Goal: Transaction & Acquisition: Purchase product/service

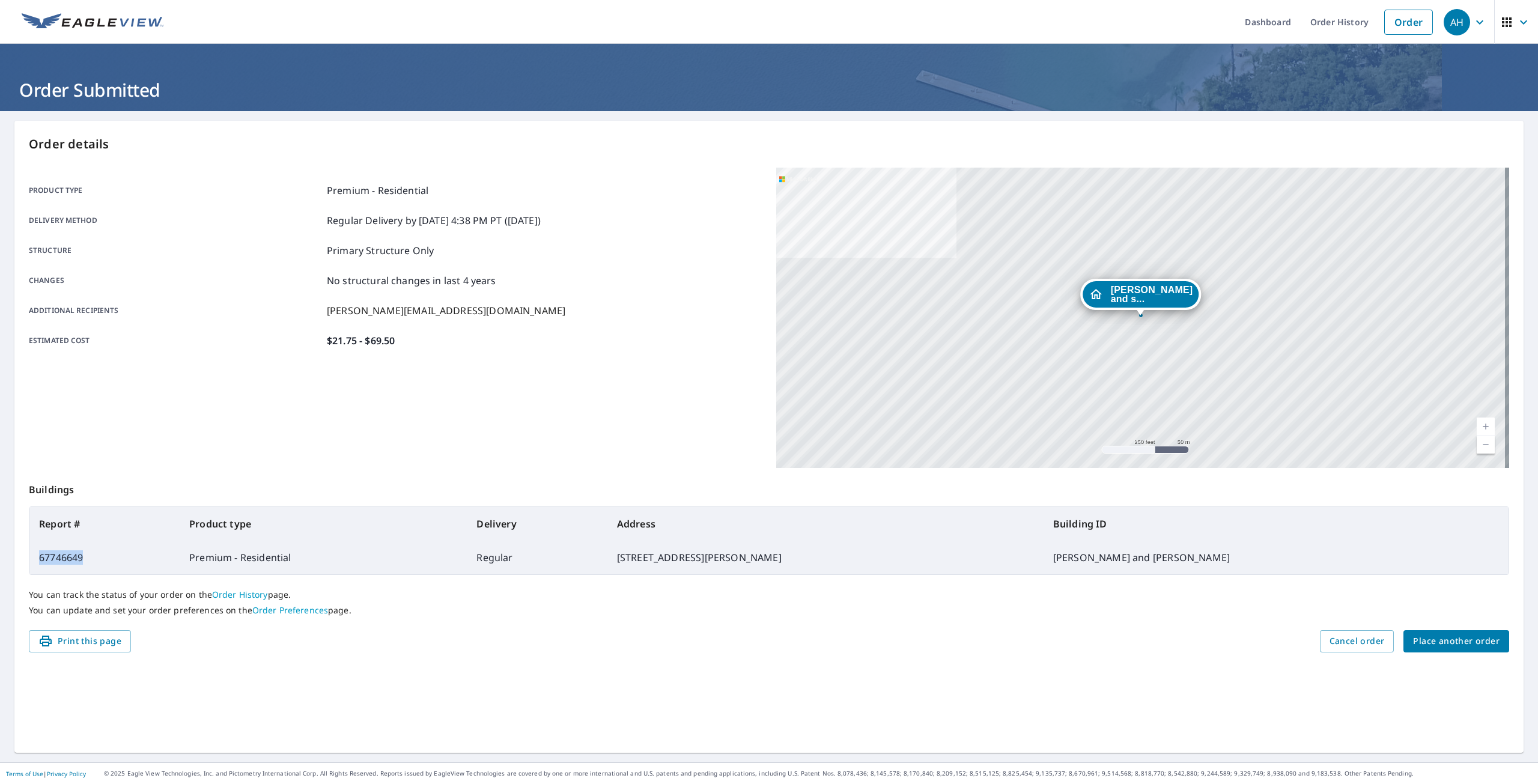
click at [1455, 640] on span "Place another order" at bounding box center [1456, 641] width 86 height 15
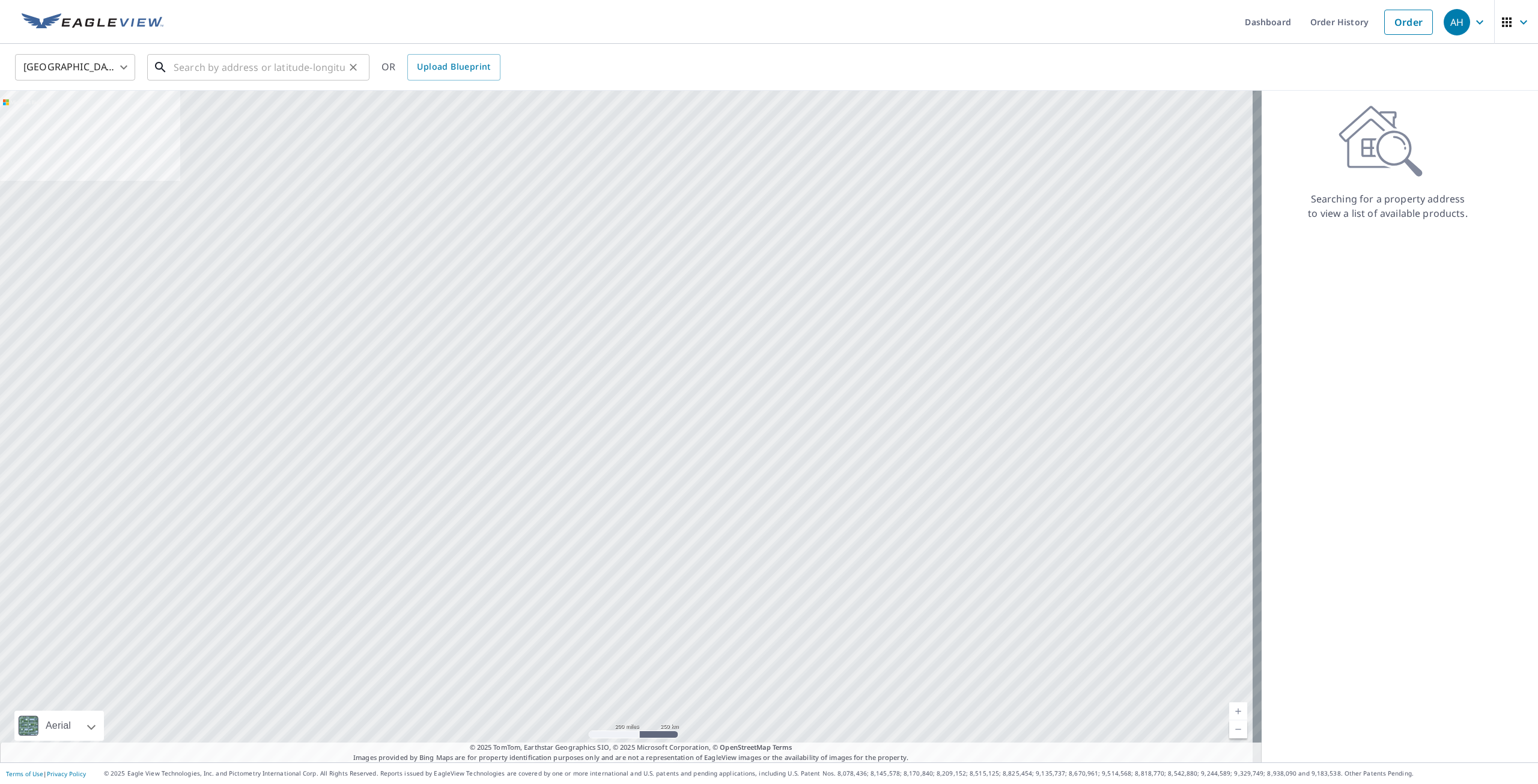
click at [229, 76] on input "text" at bounding box center [259, 67] width 171 height 34
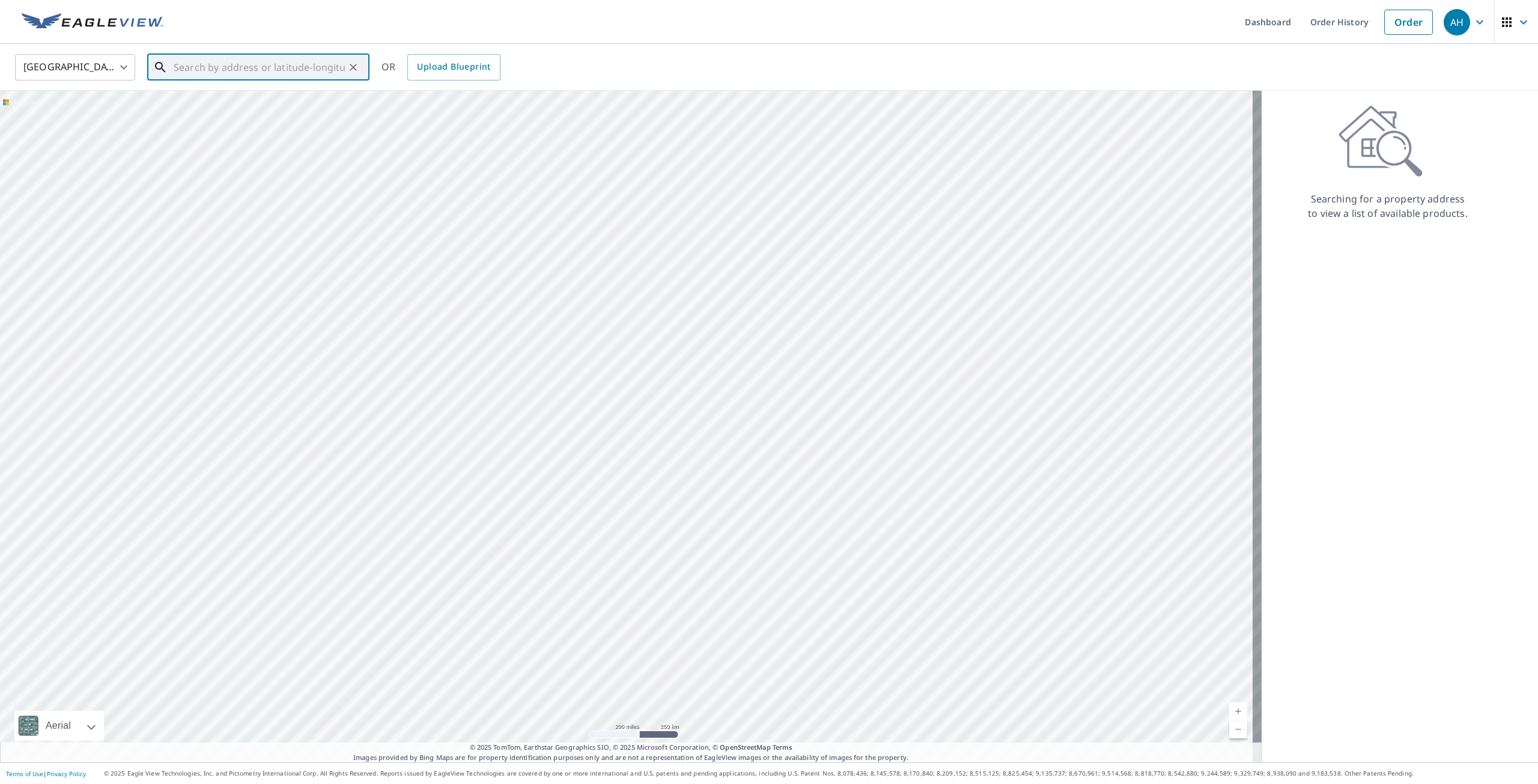
paste input "[STREET_ADDRESS]"
click at [267, 118] on p "[GEOGRAPHIC_DATA]" at bounding box center [265, 116] width 188 height 12
type input "[STREET_ADDRESS]"
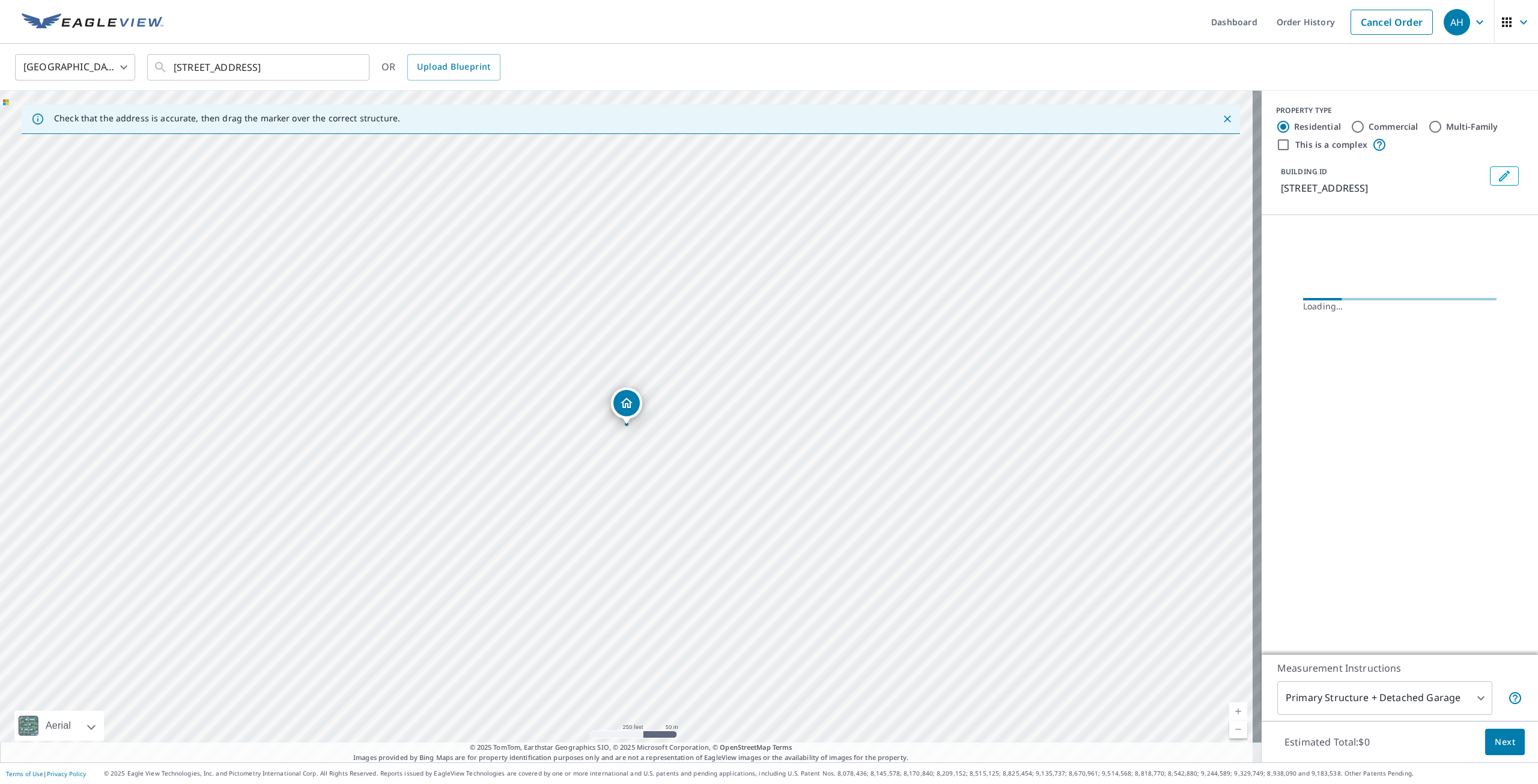
click at [1497, 180] on icon "Edit building 1" at bounding box center [1504, 176] width 14 height 14
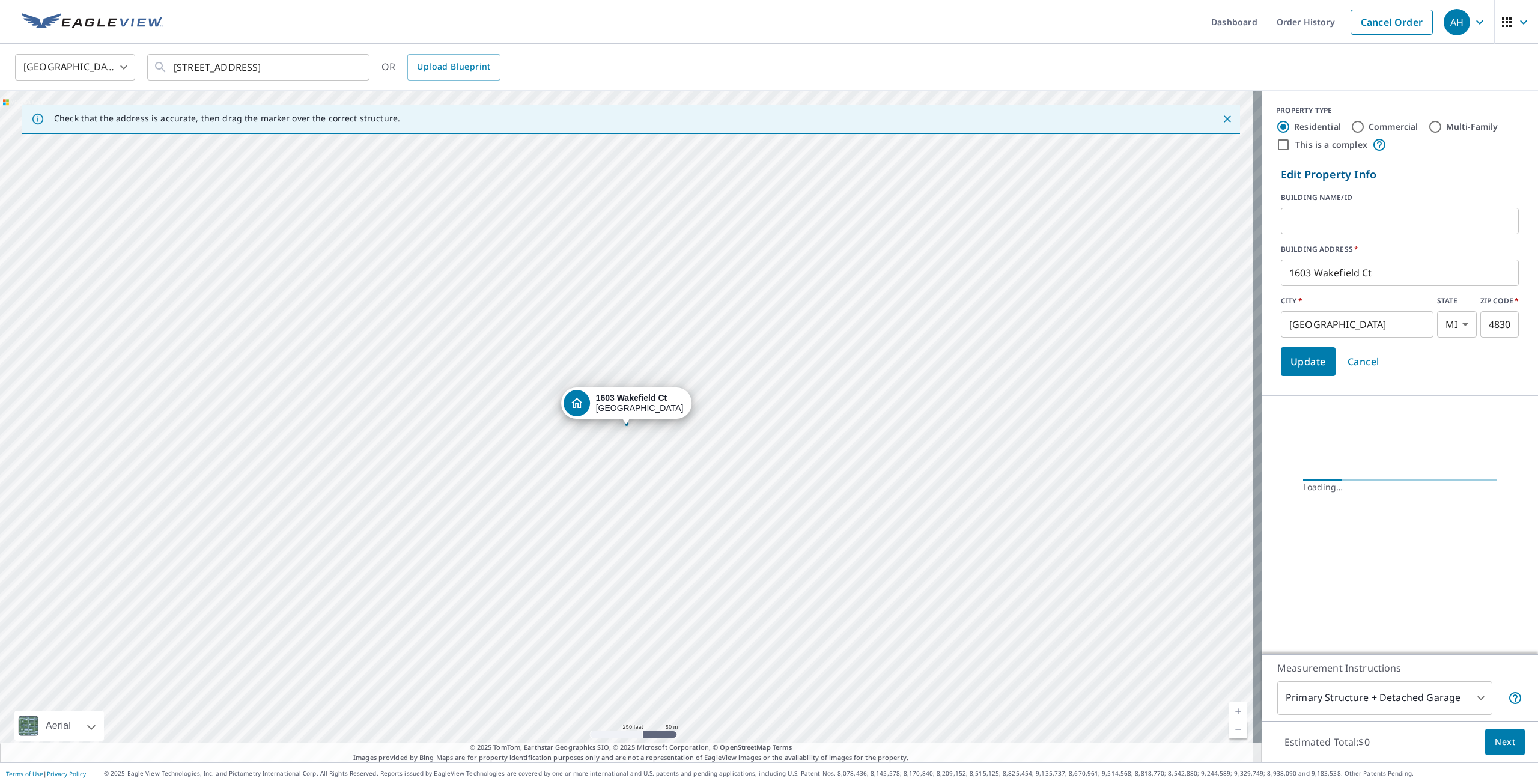
click at [1354, 212] on input "text" at bounding box center [1399, 221] width 238 height 34
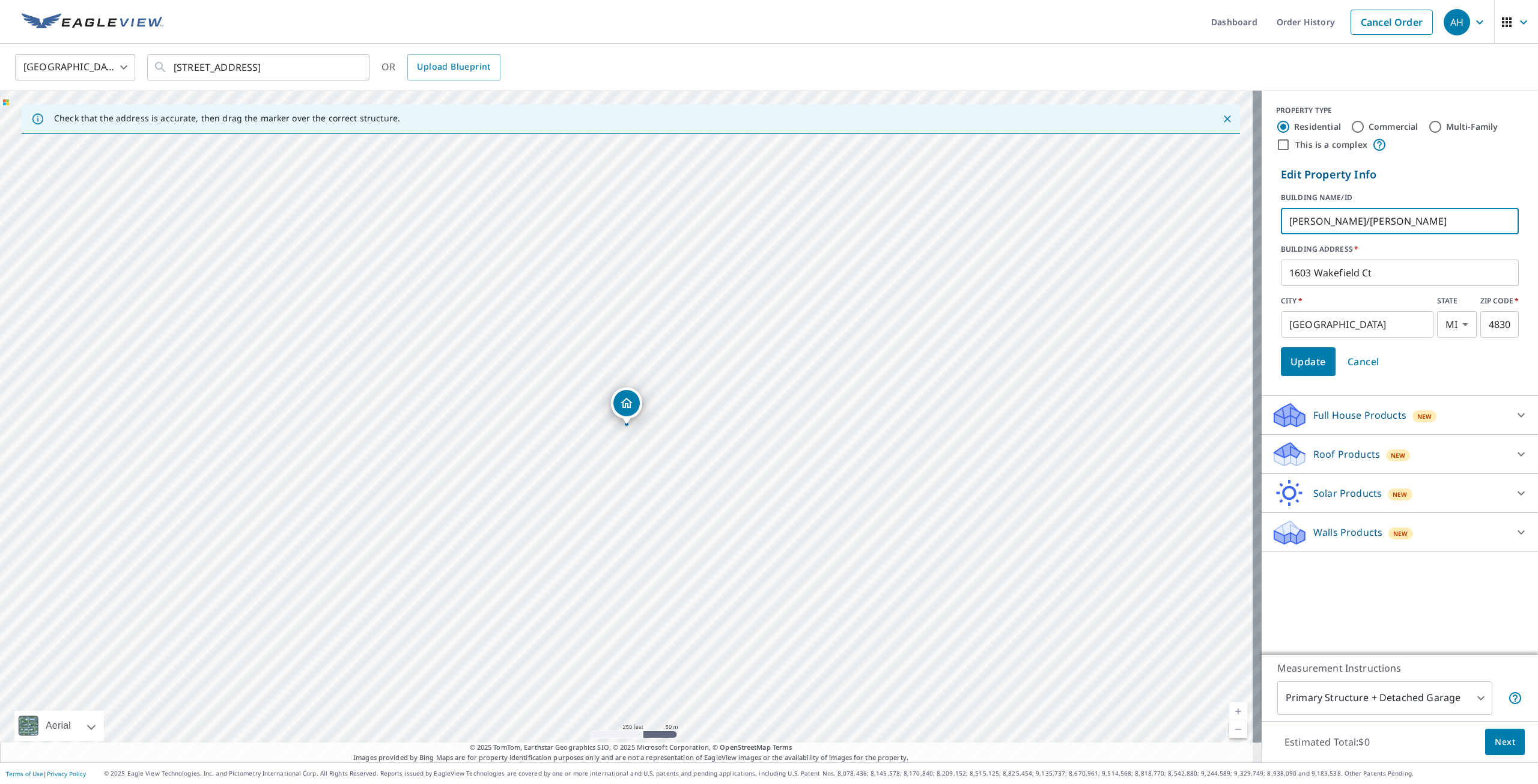
type input "[PERSON_NAME]/[PERSON_NAME]"
click at [1295, 360] on span "Update" at bounding box center [1308, 362] width 36 height 17
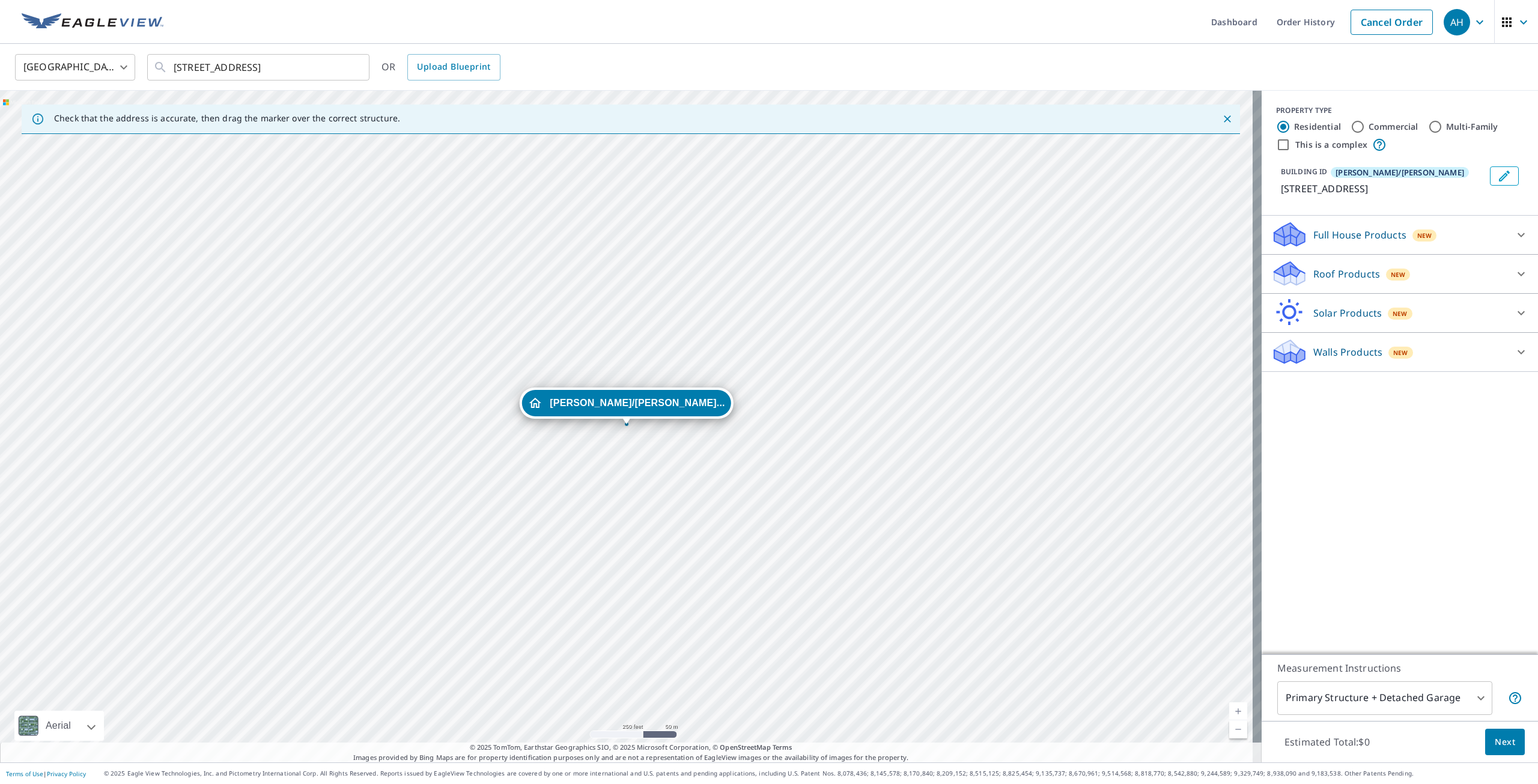
click at [1320, 242] on p "Full House Products" at bounding box center [1359, 235] width 93 height 14
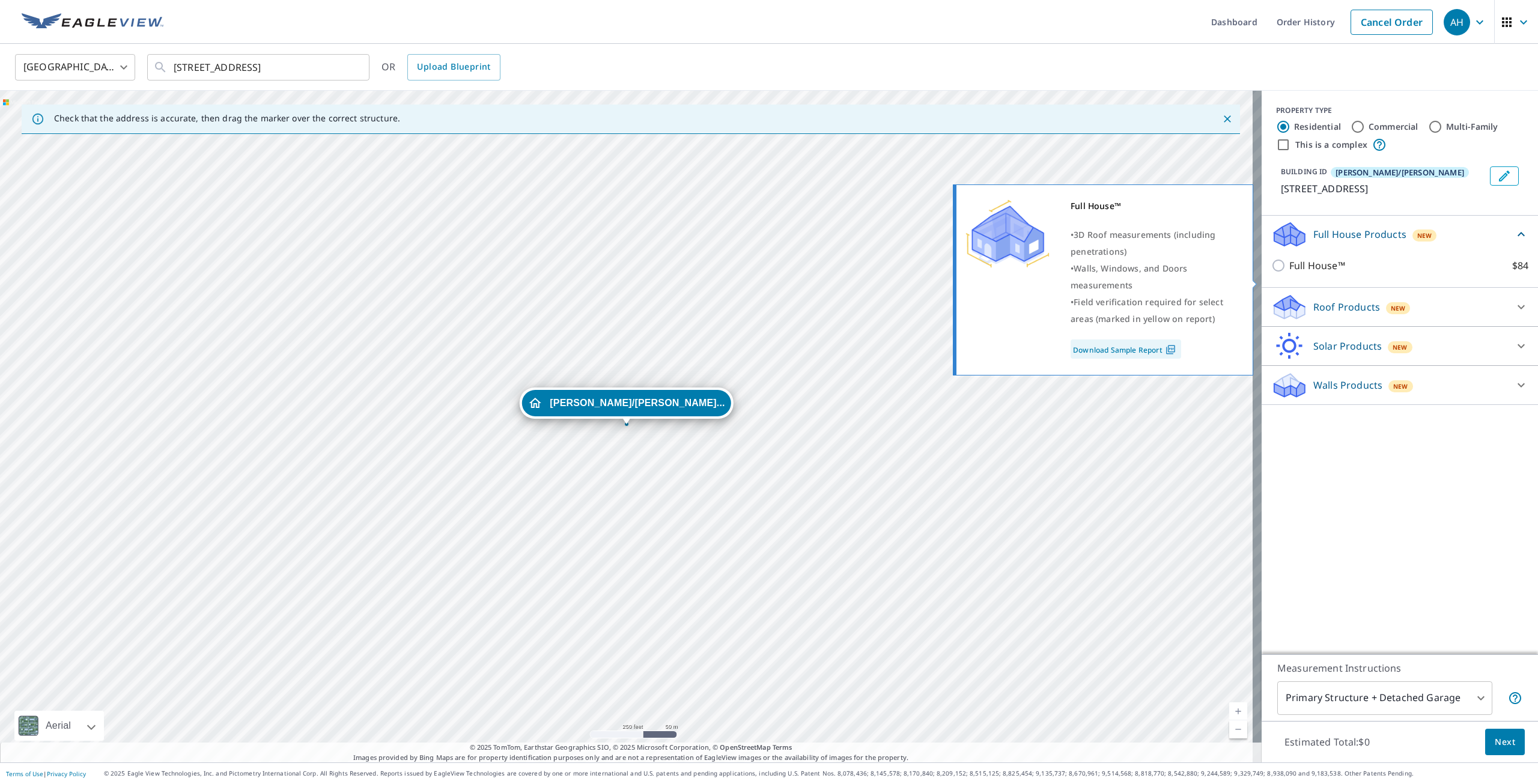
click at [1276, 273] on input "Full House™ $84" at bounding box center [1280, 265] width 18 height 14
checkbox input "true"
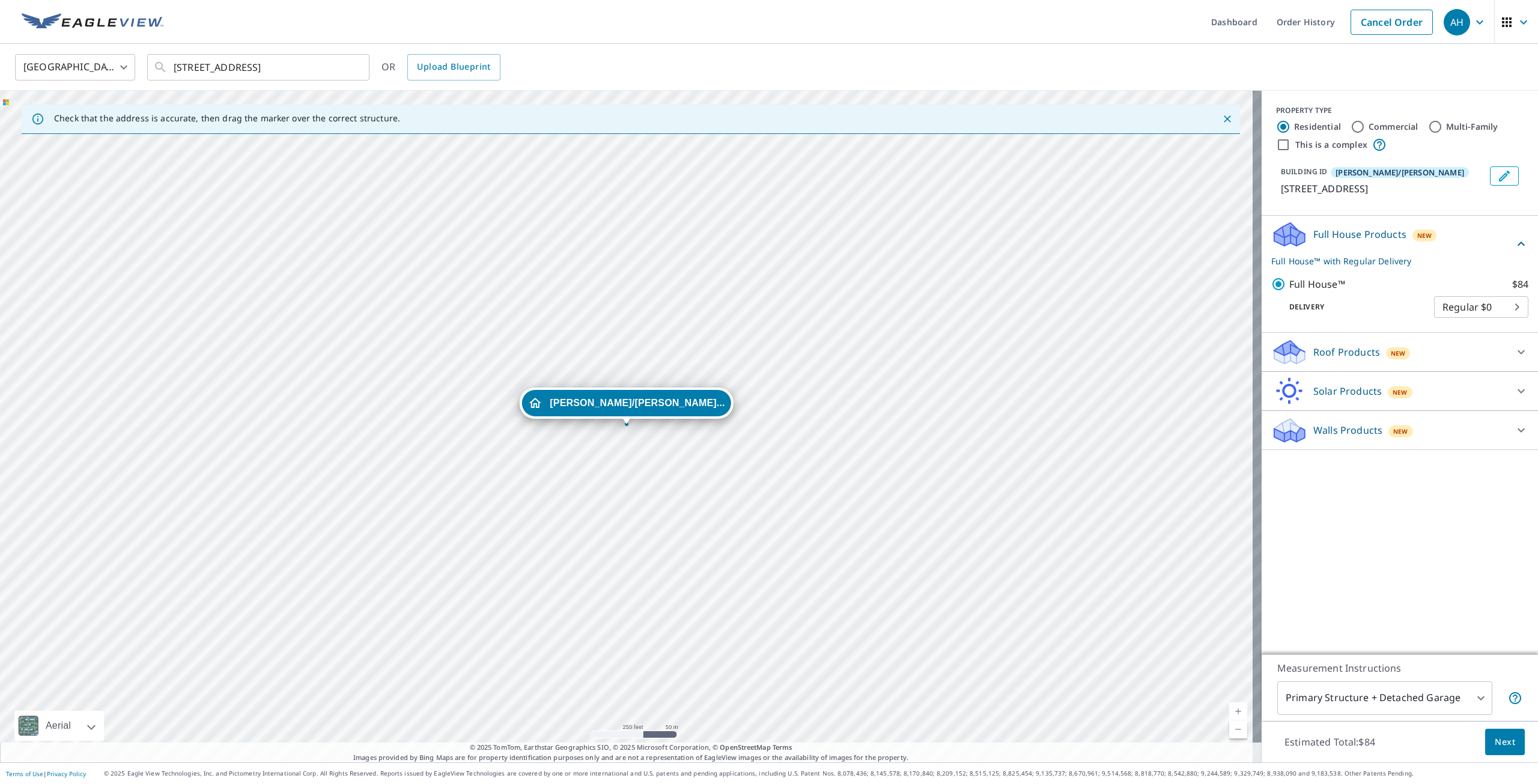
click at [1339, 701] on body "AH AH Dashboard Order History Cancel Order AH [GEOGRAPHIC_DATA] [GEOGRAPHIC_DAT…" at bounding box center [769, 392] width 1538 height 784
click at [1351, 715] on li "Primary Structure Only" at bounding box center [1375, 715] width 215 height 22
type input "2"
click at [1495, 740] on span "Next" at bounding box center [1505, 742] width 20 height 15
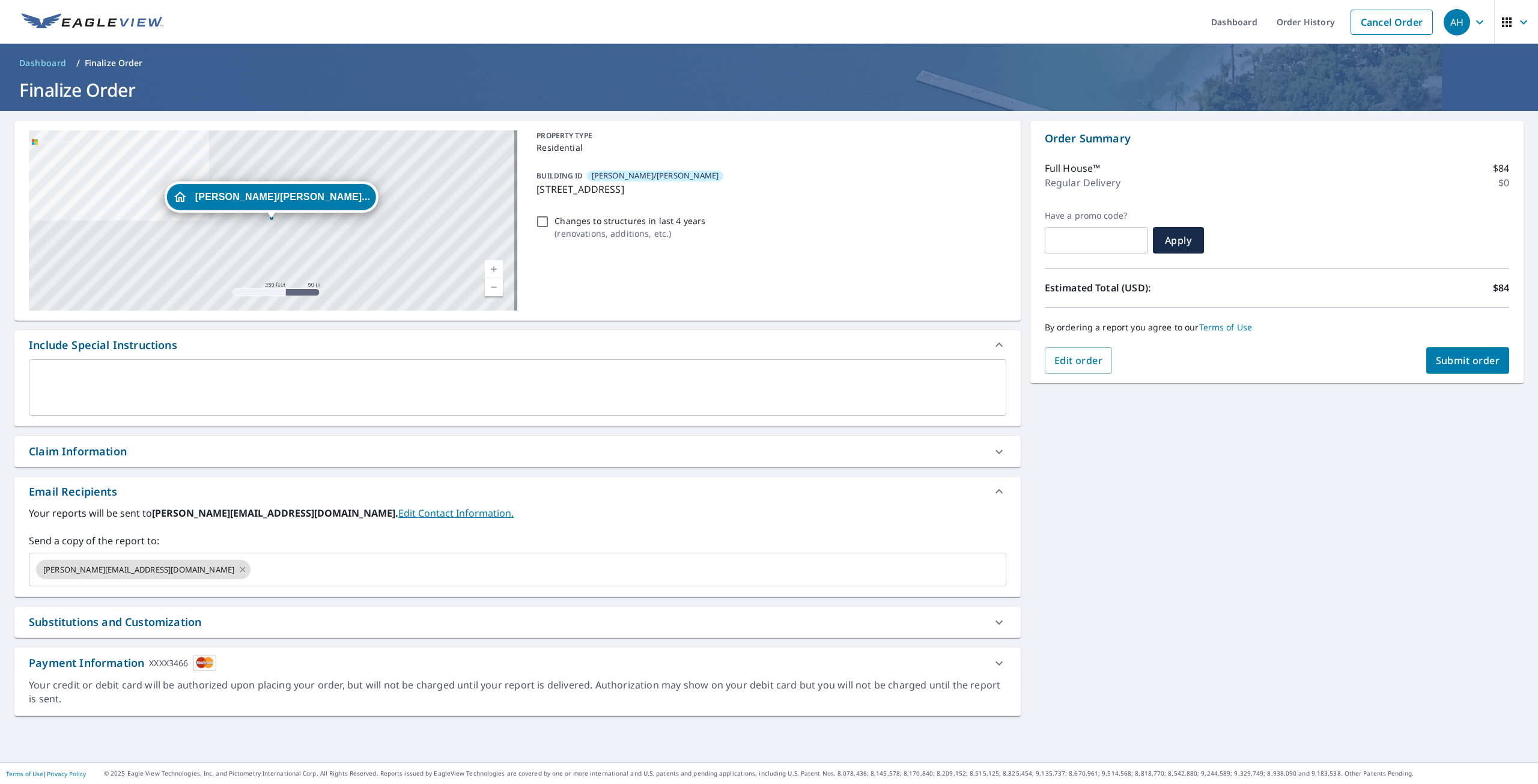
click at [1452, 362] on span "Submit order" at bounding box center [1468, 360] width 64 height 13
checkbox input "true"
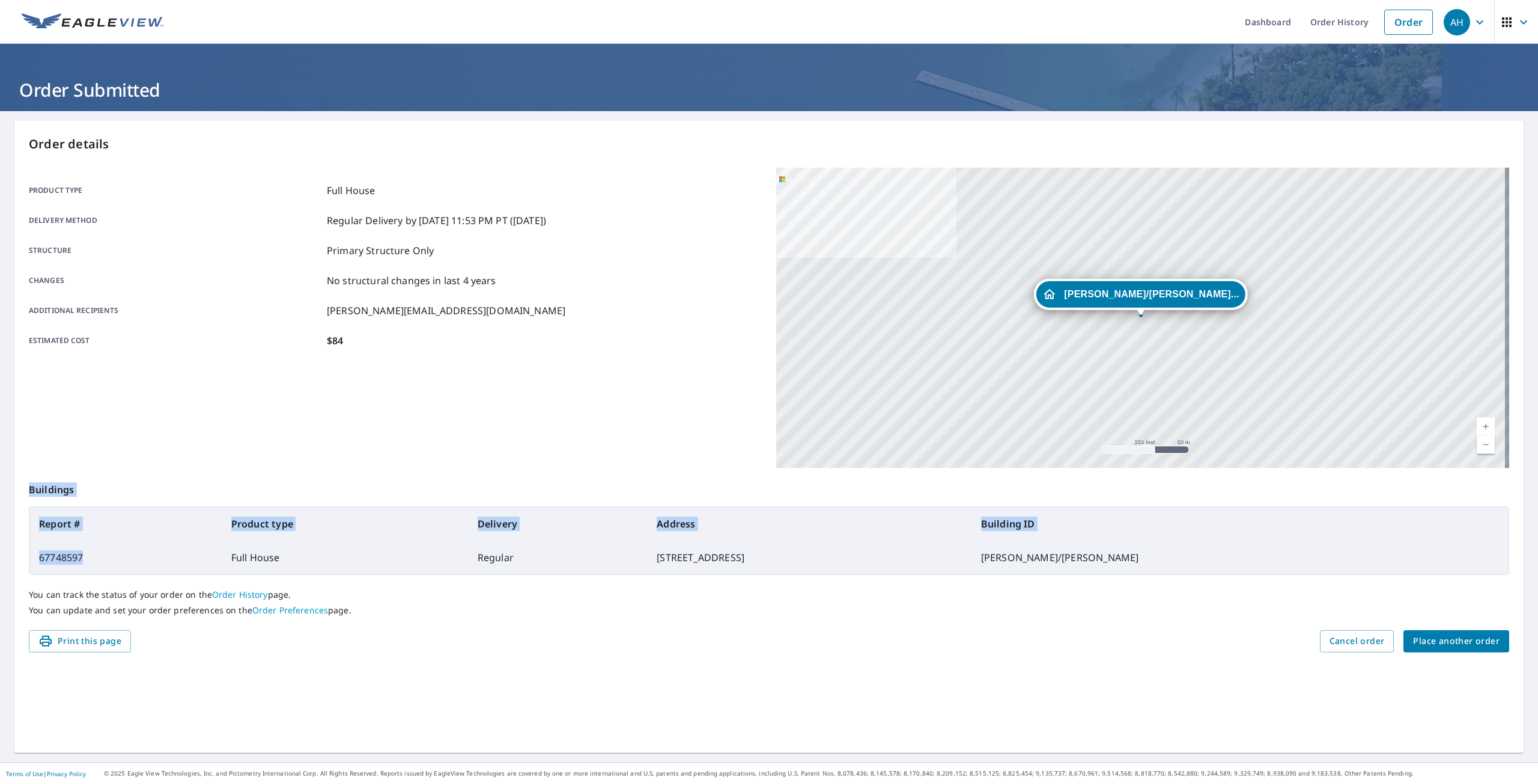
drag, startPoint x: 94, startPoint y: 557, endPoint x: 26, endPoint y: 550, distance: 68.4
click at [26, 550] on div "Order details Product type Full House Delivery method Regular Delivery by [DATE…" at bounding box center [769, 437] width 1509 height 632
click at [104, 558] on td "67748597" at bounding box center [126, 557] width 192 height 34
click at [97, 559] on td "67748597" at bounding box center [126, 557] width 192 height 34
drag, startPoint x: 57, startPoint y: 558, endPoint x: 34, endPoint y: 558, distance: 23.0
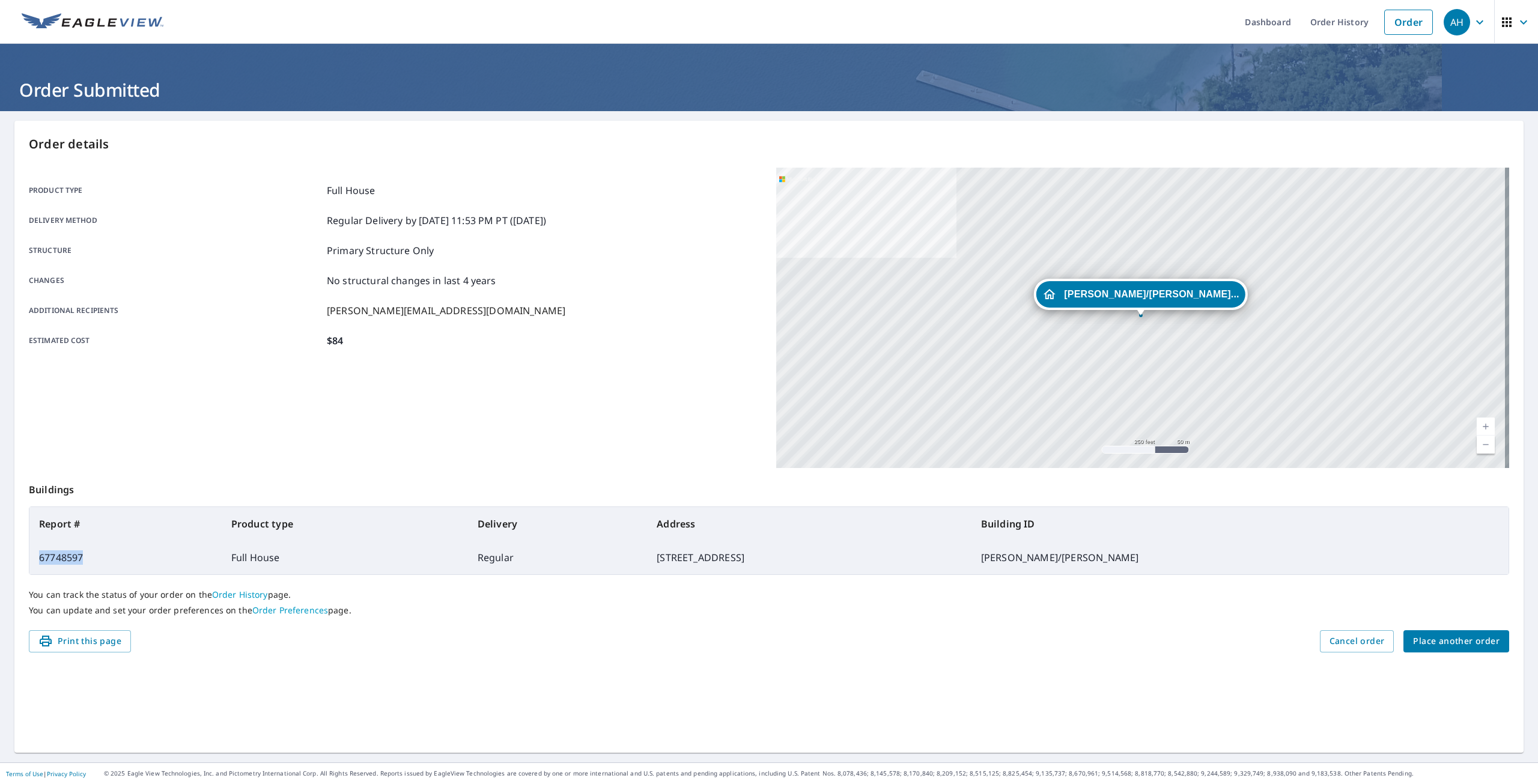
click at [34, 558] on td "67748597" at bounding box center [126, 557] width 192 height 34
copy td "67748597"
click at [1427, 639] on span "Place another order" at bounding box center [1456, 641] width 86 height 15
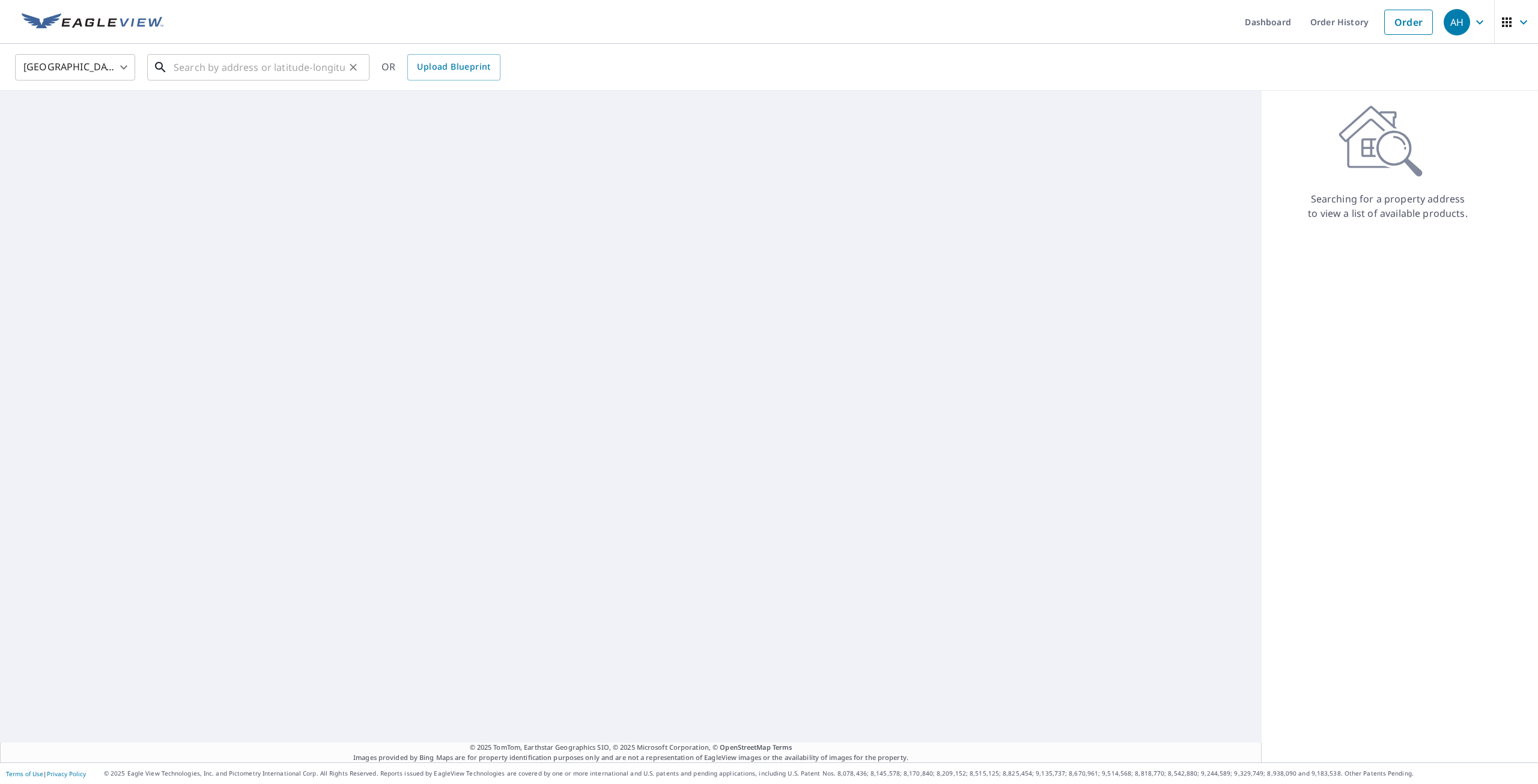
click at [212, 70] on input "text" at bounding box center [259, 67] width 171 height 34
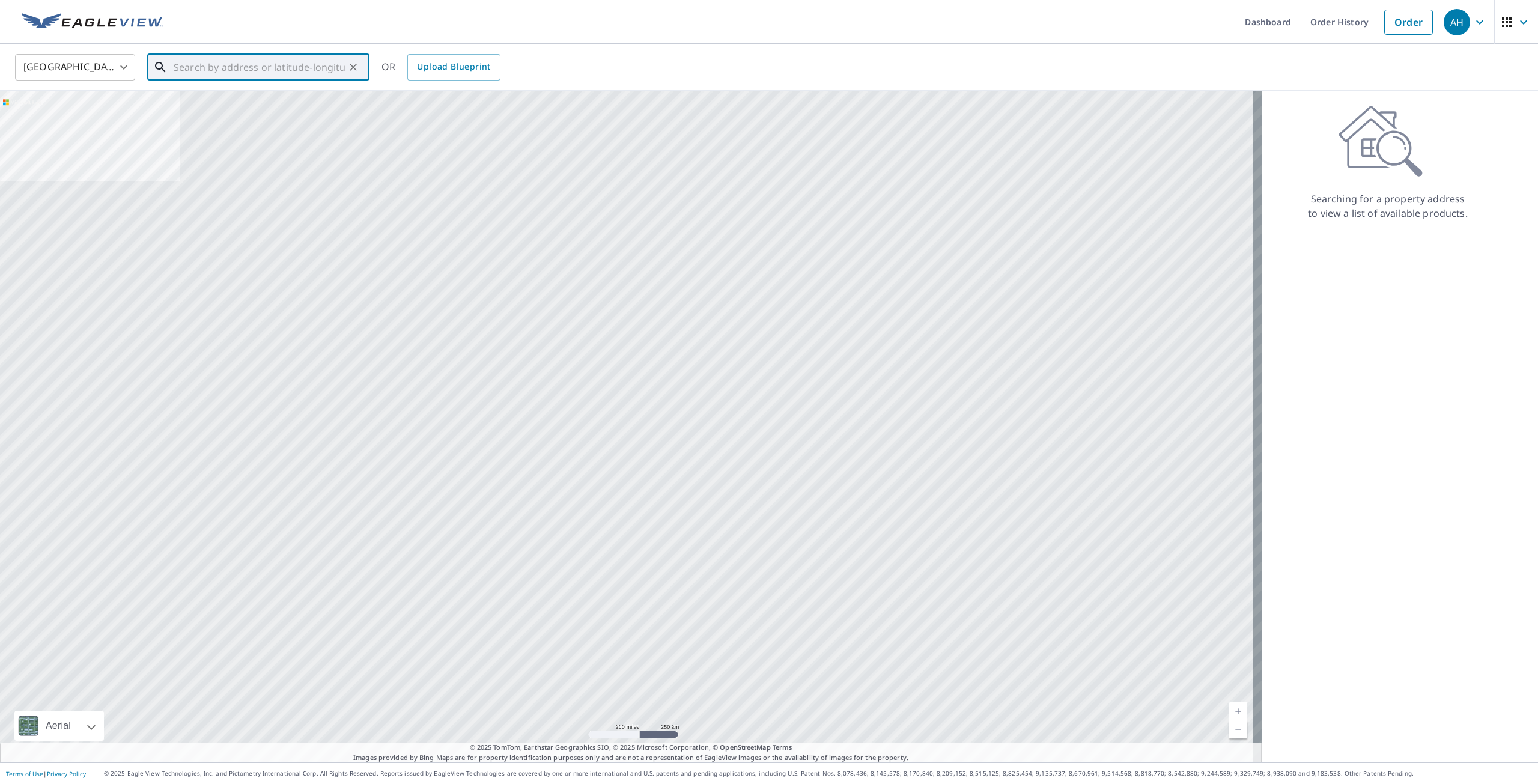
paste input "[STREET_ADDRESS]"
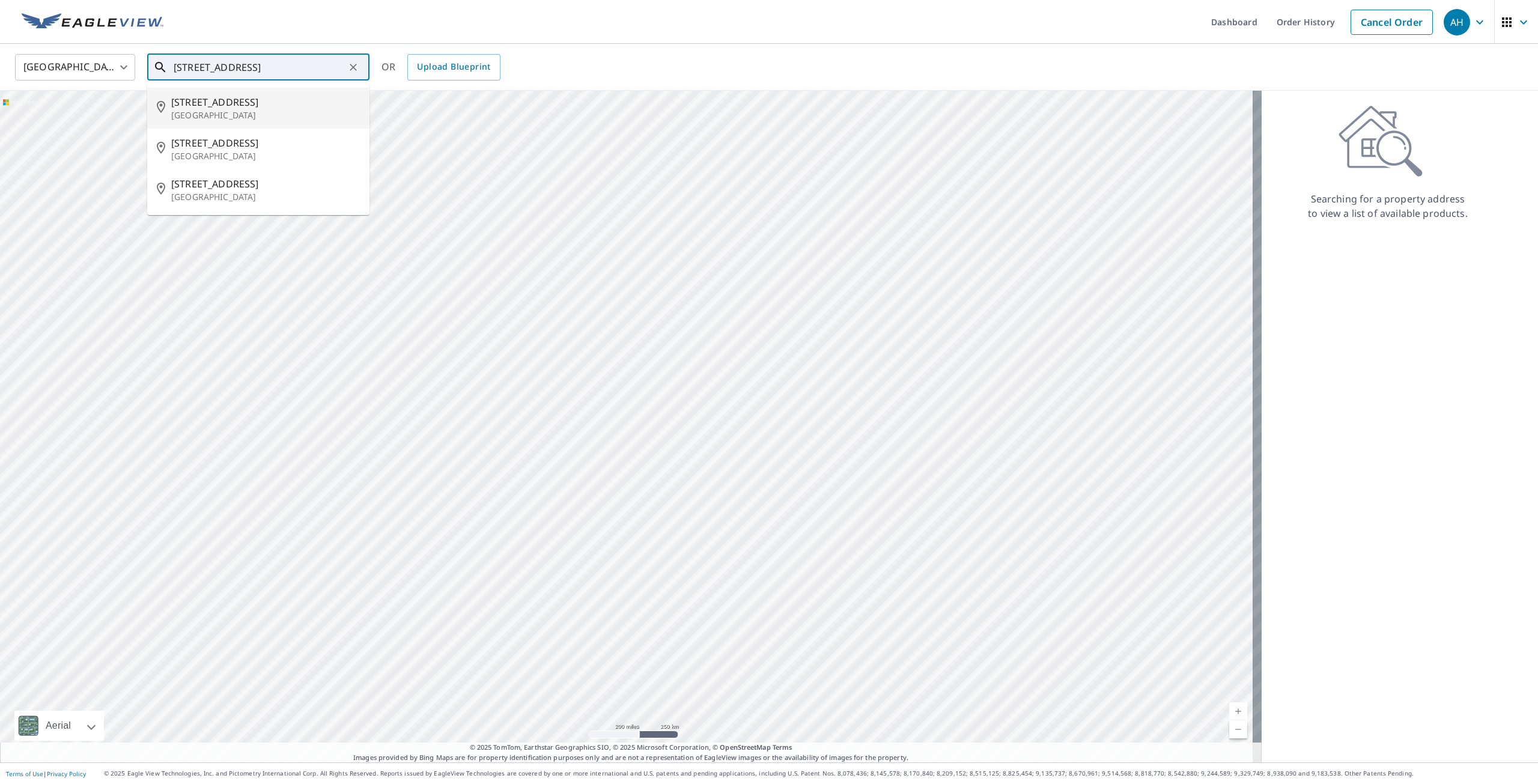
click at [250, 108] on span "[STREET_ADDRESS]" at bounding box center [265, 102] width 188 height 14
type input "[STREET_ADDRESS]"
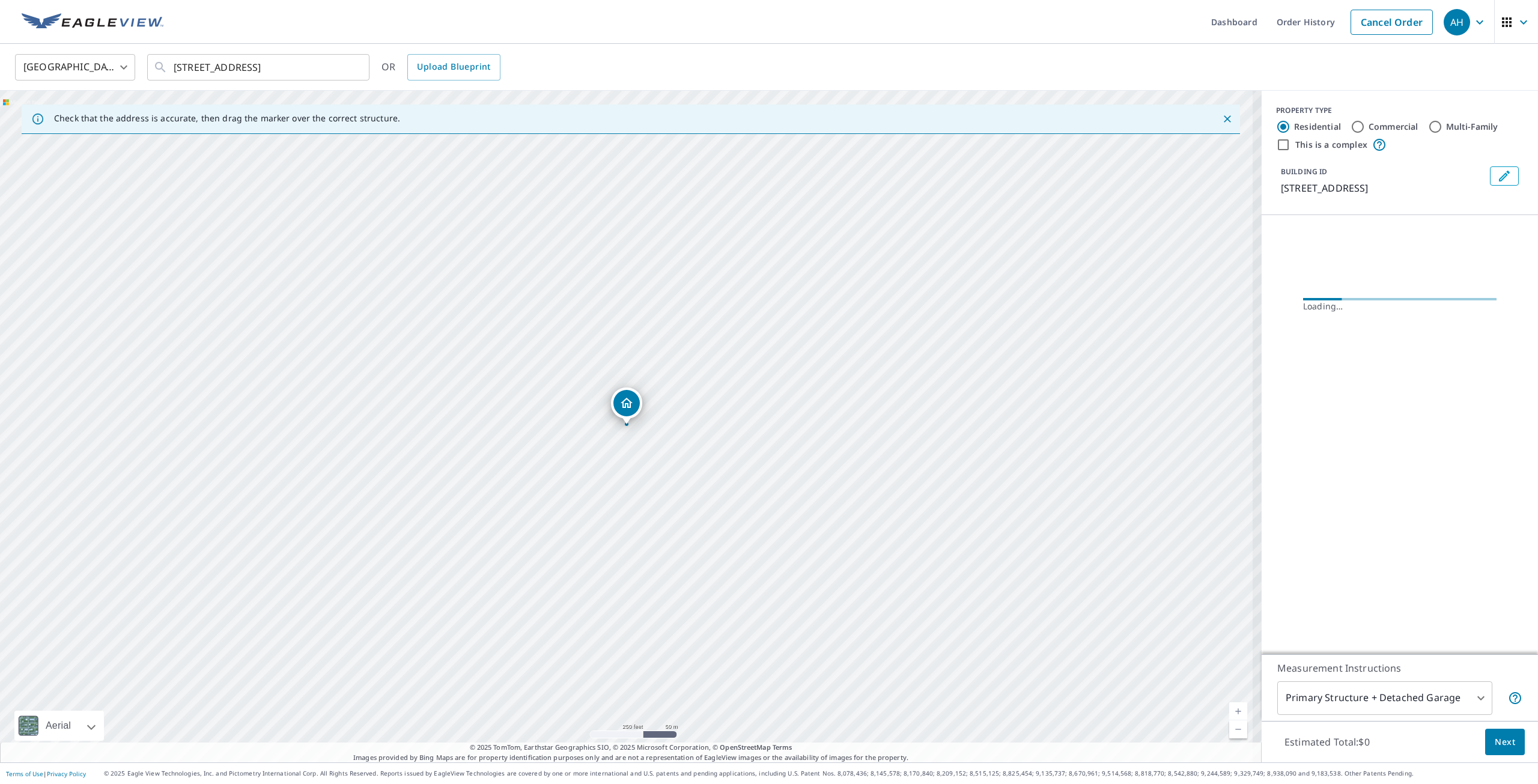
scroll to position [0, 0]
click at [1497, 171] on icon "Edit building 1" at bounding box center [1504, 176] width 14 height 14
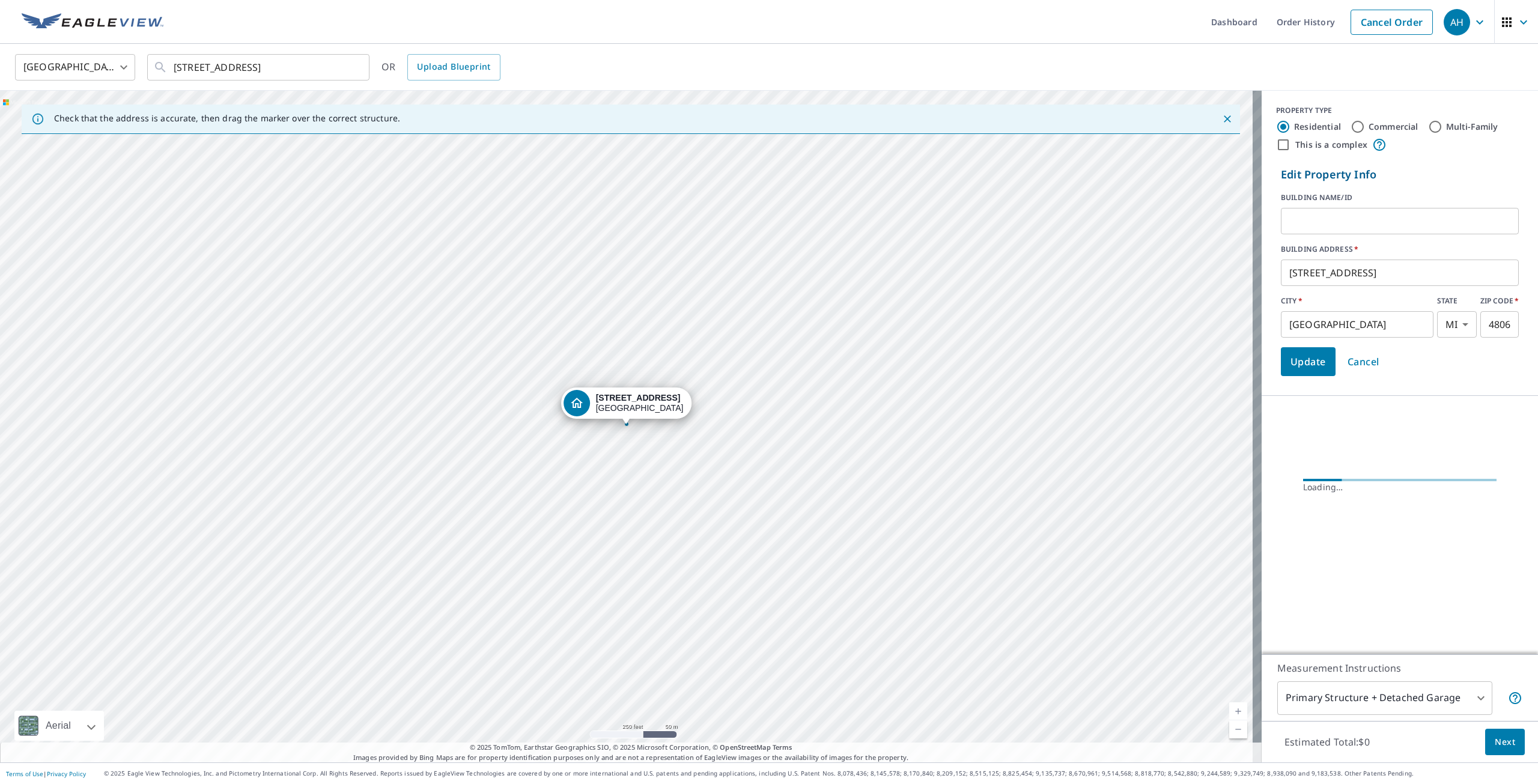
click at [1348, 232] on input "text" at bounding box center [1399, 221] width 238 height 34
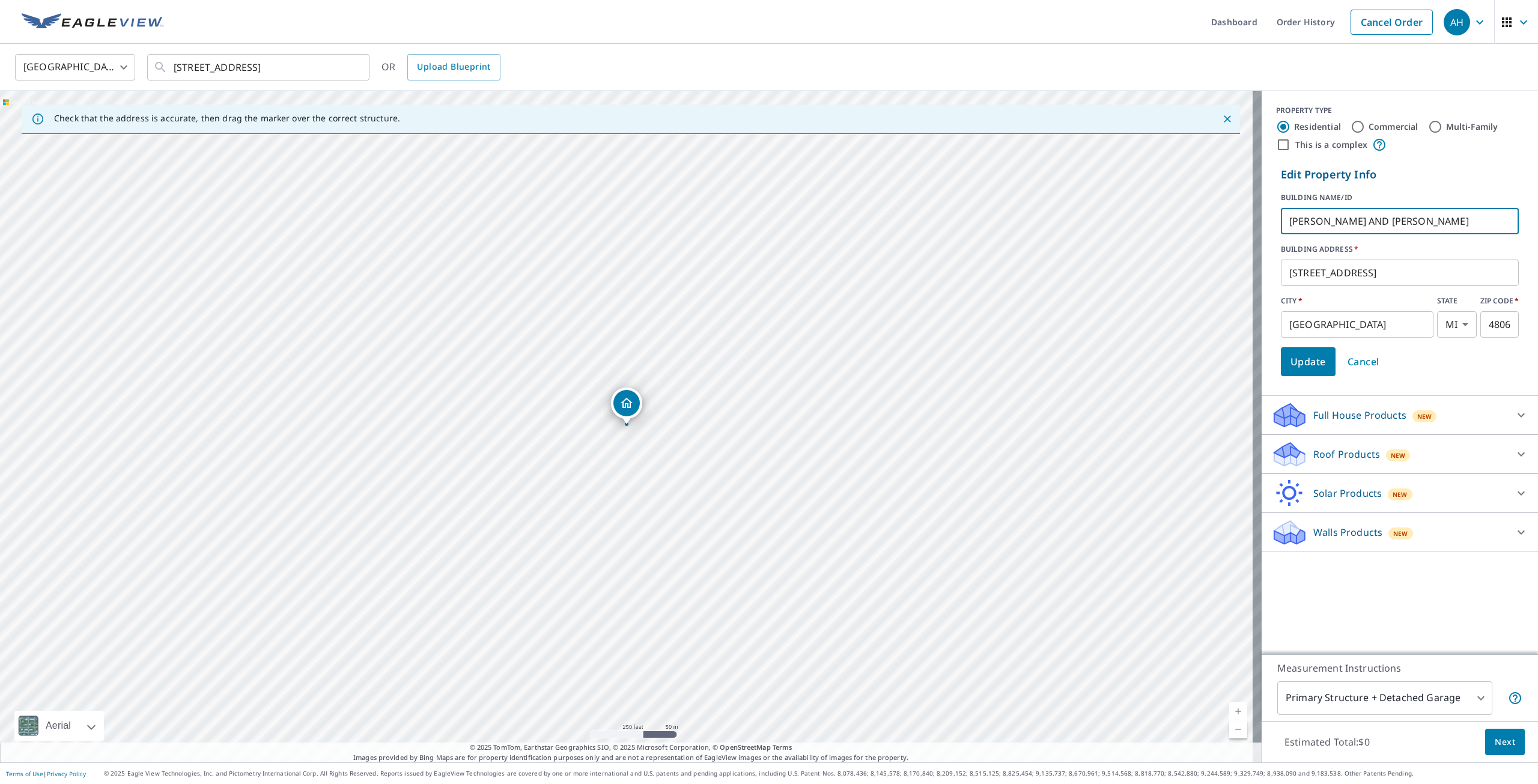
type input "[PERSON_NAME] AND [PERSON_NAME]"
click at [1290, 375] on button "Update" at bounding box center [1308, 362] width 55 height 29
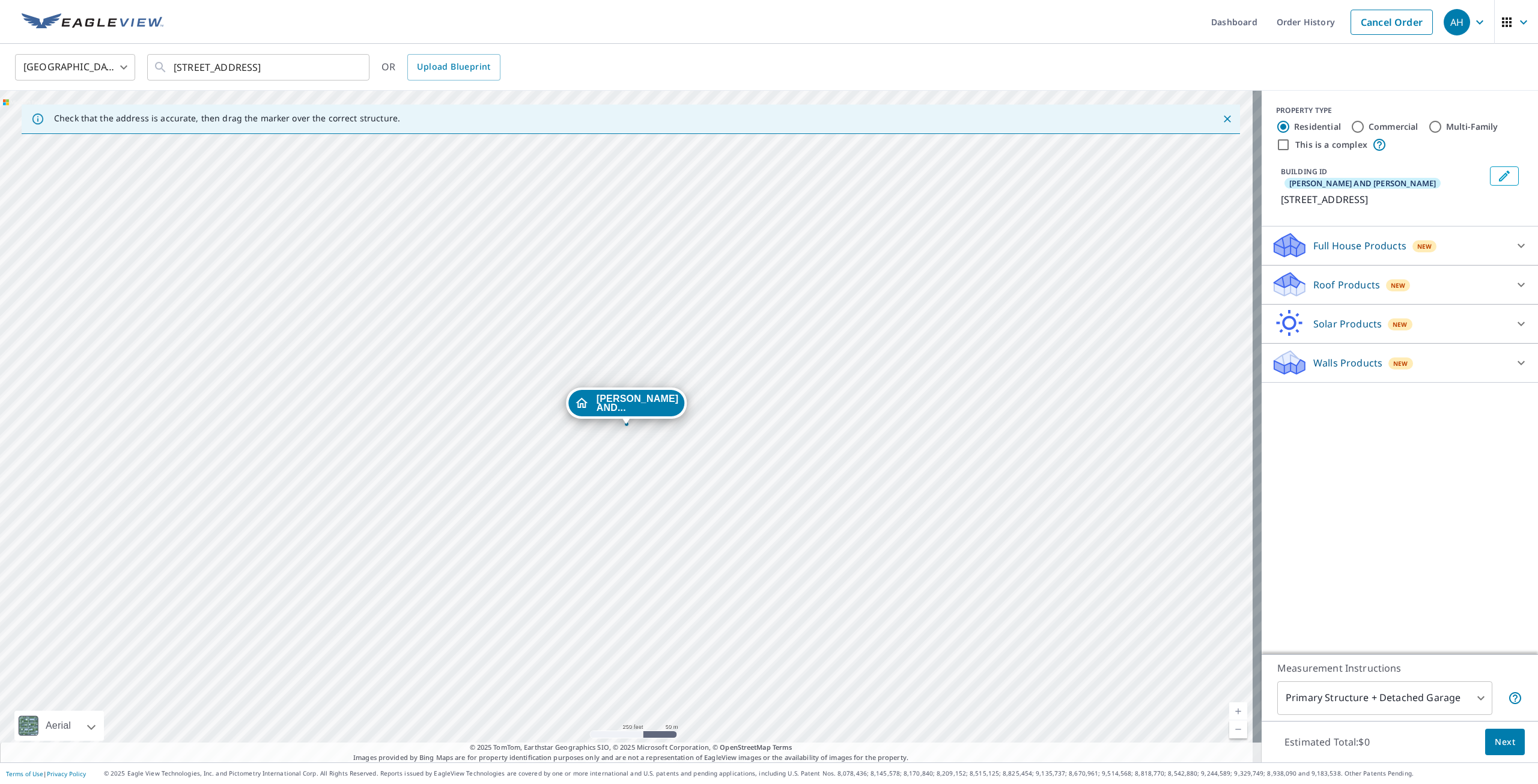
click at [1324, 278] on p "Roof Products" at bounding box center [1346, 285] width 67 height 14
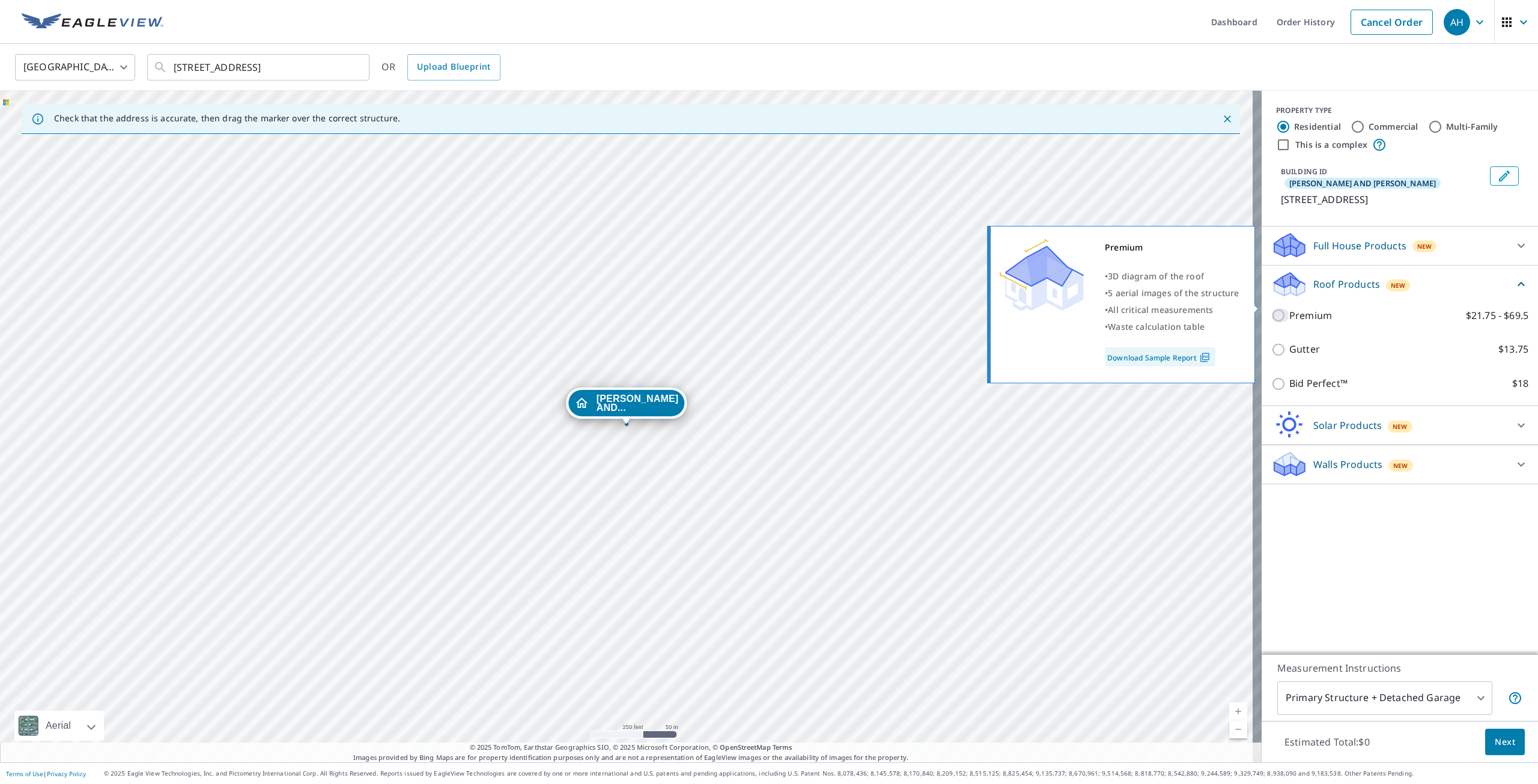
click at [1275, 308] on input "Premium $21.75 - $69.5" at bounding box center [1280, 315] width 18 height 14
checkbox input "true"
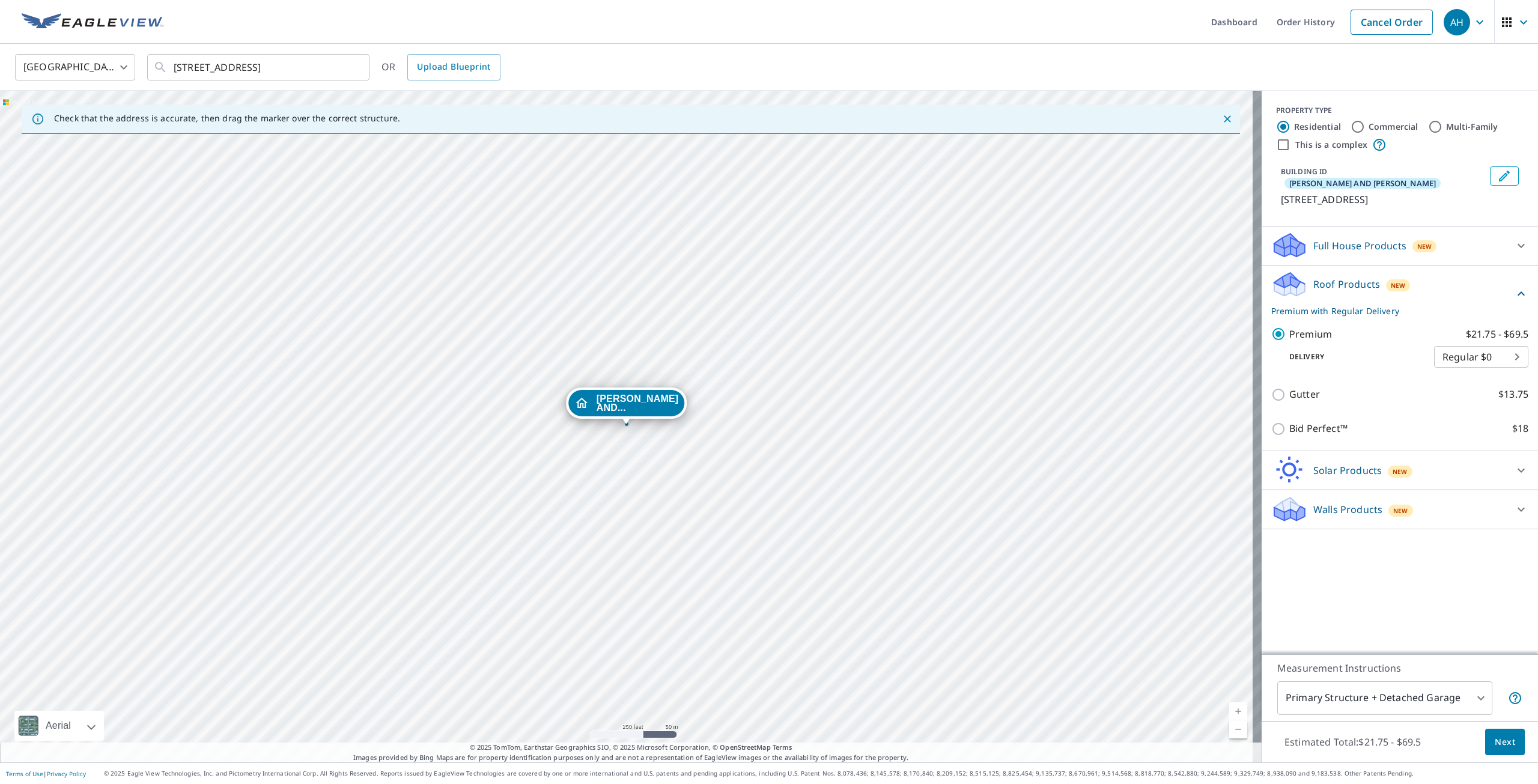
click at [1413, 697] on body "AH AH Dashboard Order History Cancel Order AH [GEOGRAPHIC_DATA] [GEOGRAPHIC_DAT…" at bounding box center [769, 392] width 1538 height 784
click at [1396, 715] on li "Primary Structure Only" at bounding box center [1375, 715] width 215 height 22
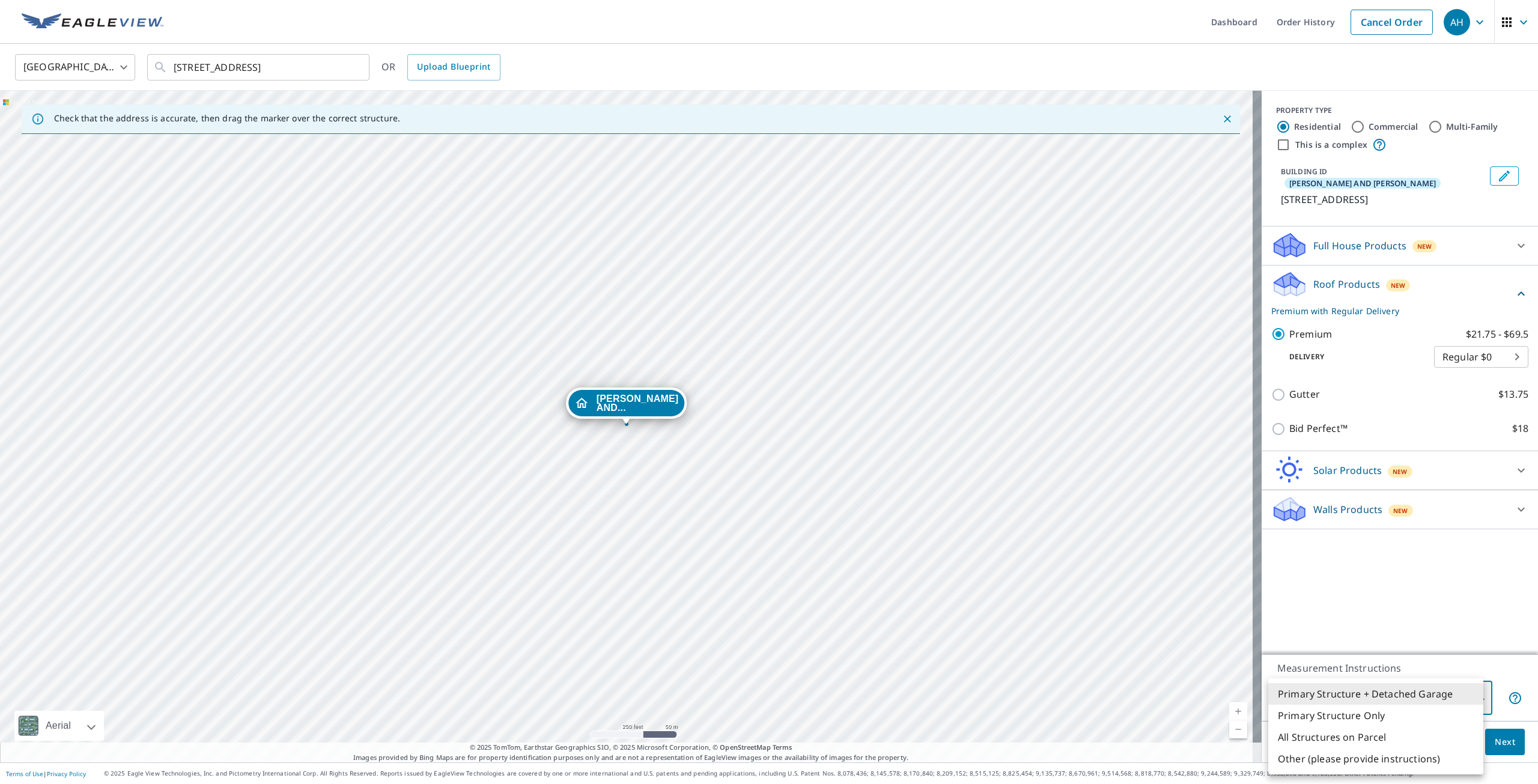
type input "2"
click at [1494, 749] on button "Next" at bounding box center [1505, 742] width 39 height 27
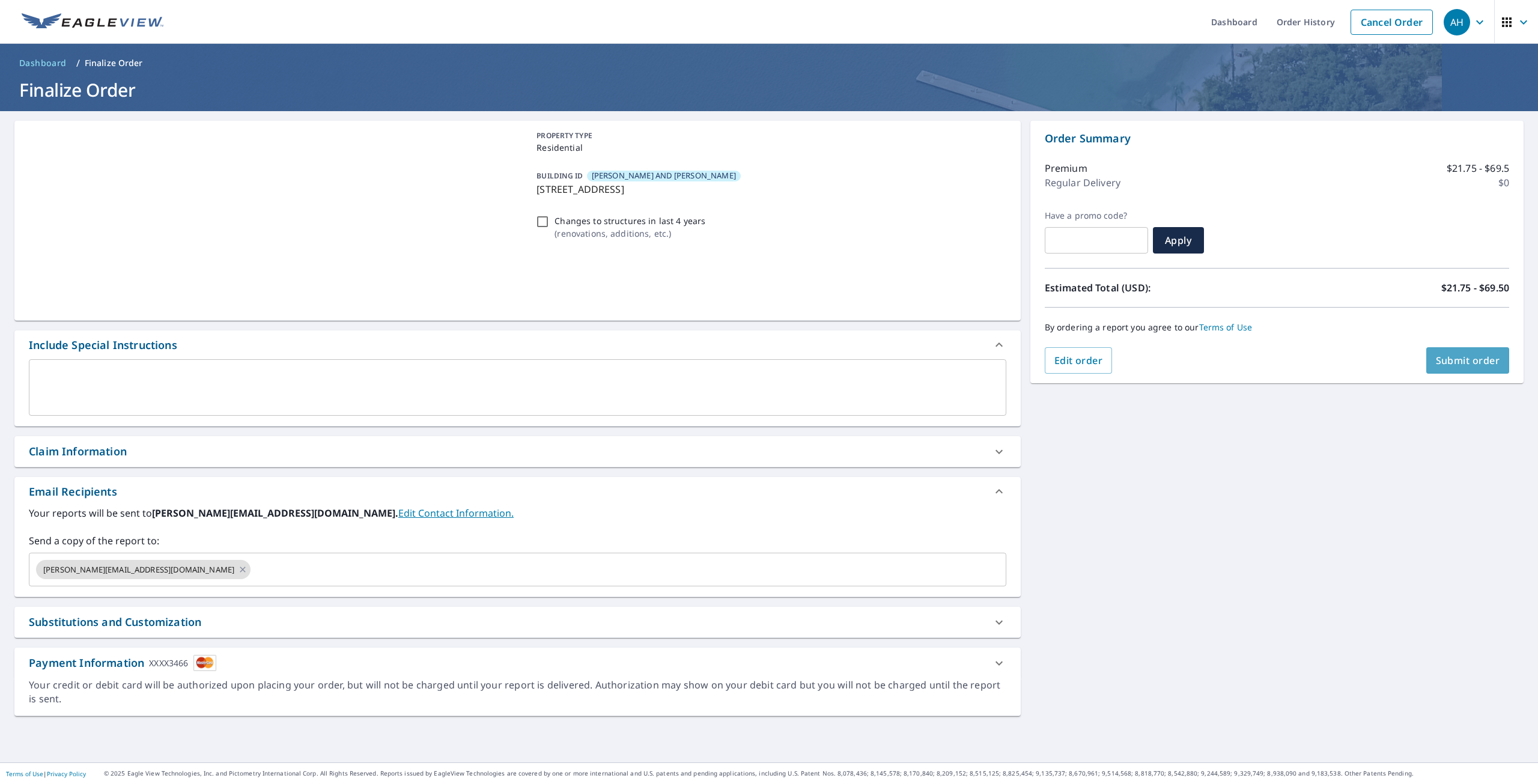
click at [1444, 360] on span "Submit order" at bounding box center [1468, 360] width 64 height 13
checkbox input "true"
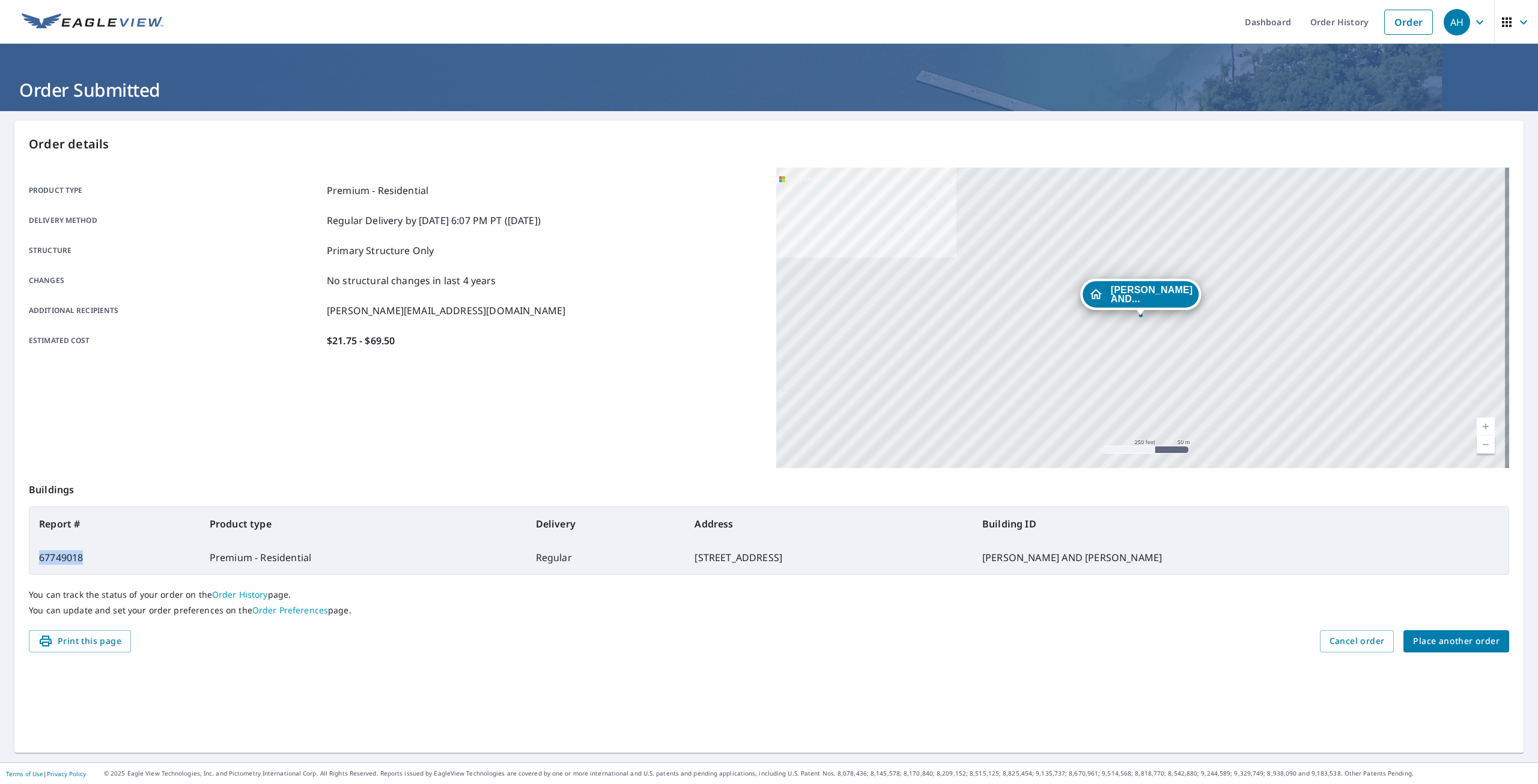
drag, startPoint x: 90, startPoint y: 559, endPoint x: 40, endPoint y: 561, distance: 50.0
click at [40, 561] on td "67749018" at bounding box center [115, 557] width 171 height 34
copy td "67749018"
